Goal: Find specific page/section: Find specific page/section

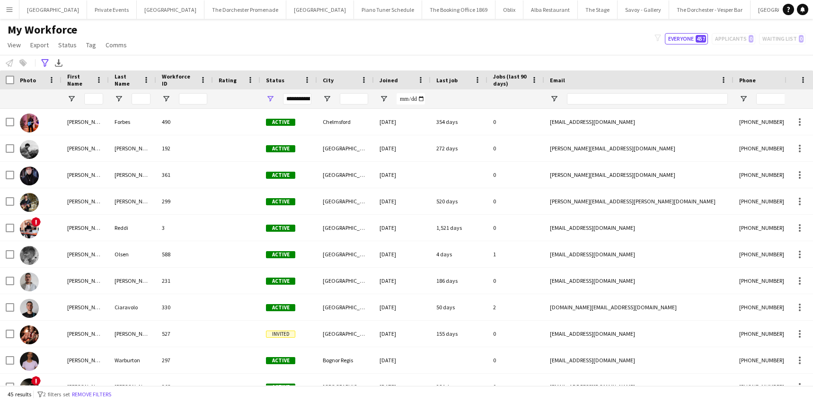
scroll to position [0, 0]
click at [15, 12] on button "Menu" at bounding box center [9, 9] width 19 height 19
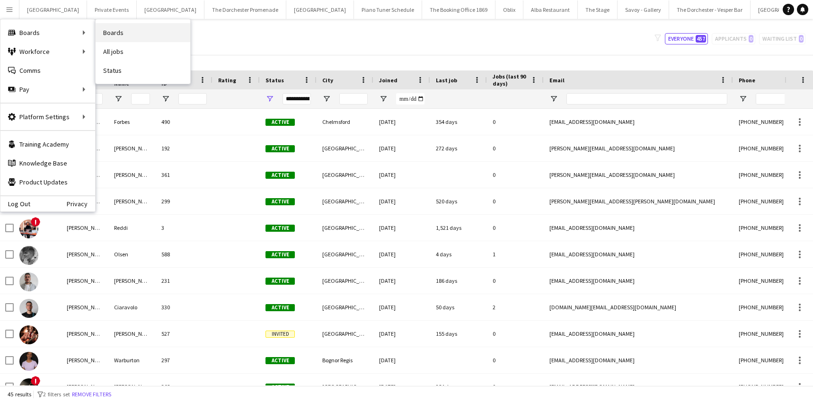
click at [134, 32] on link "Boards" at bounding box center [143, 32] width 95 height 19
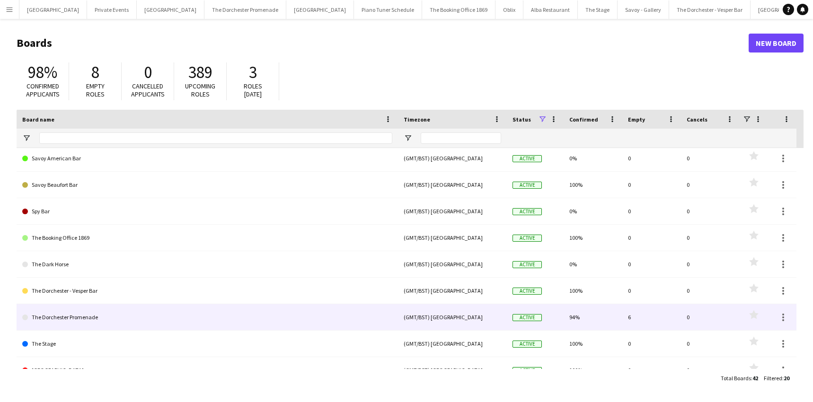
scroll to position [309, 0]
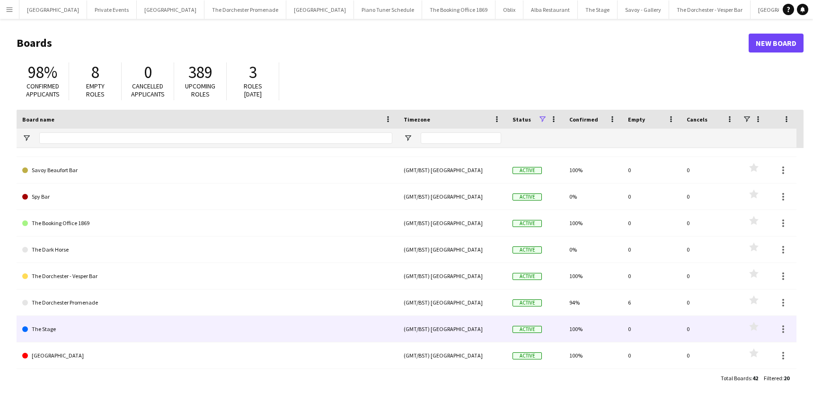
click at [132, 322] on link "The Stage" at bounding box center [207, 329] width 370 height 27
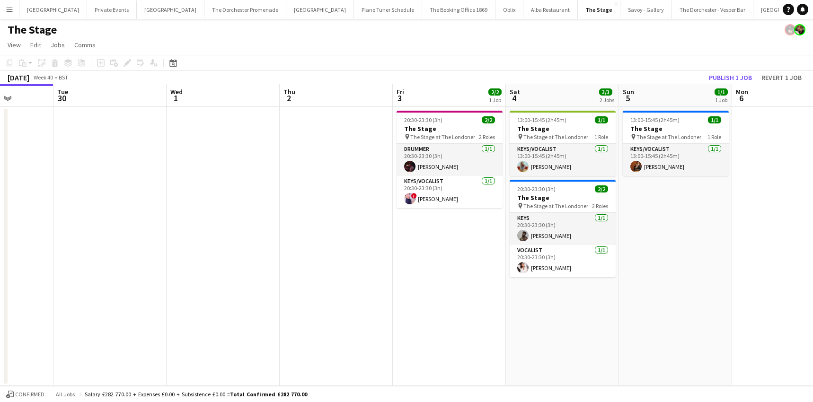
scroll to position [0, 401]
click at [753, 13] on button "[GEOGRAPHIC_DATA]" at bounding box center [787, 9] width 68 height 18
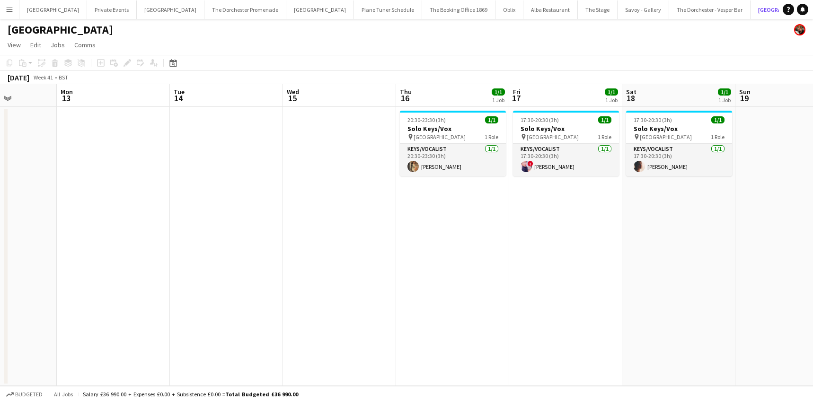
scroll to position [0, 282]
